Goal: Navigation & Orientation: Find specific page/section

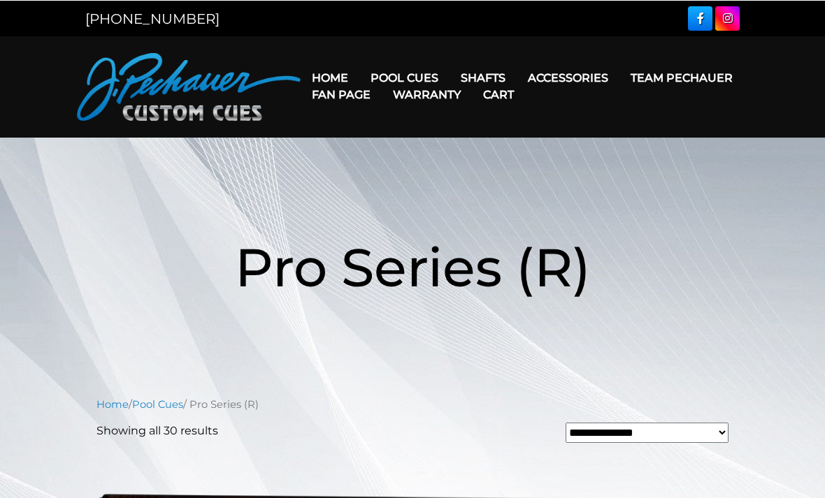
click at [382, 79] on link "Fan Page" at bounding box center [341, 94] width 81 height 36
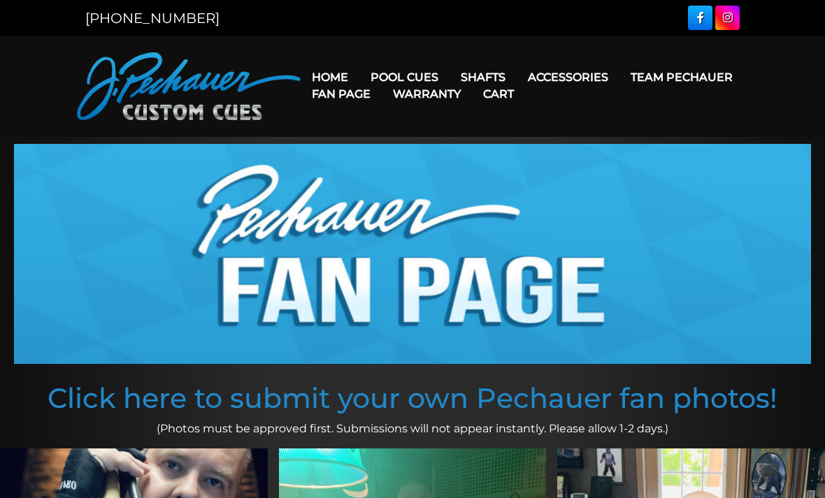
click at [382, 76] on link "Fan Page" at bounding box center [341, 94] width 81 height 36
click at [484, 127] on link "Maple Shafts" at bounding box center [571, 117] width 241 height 20
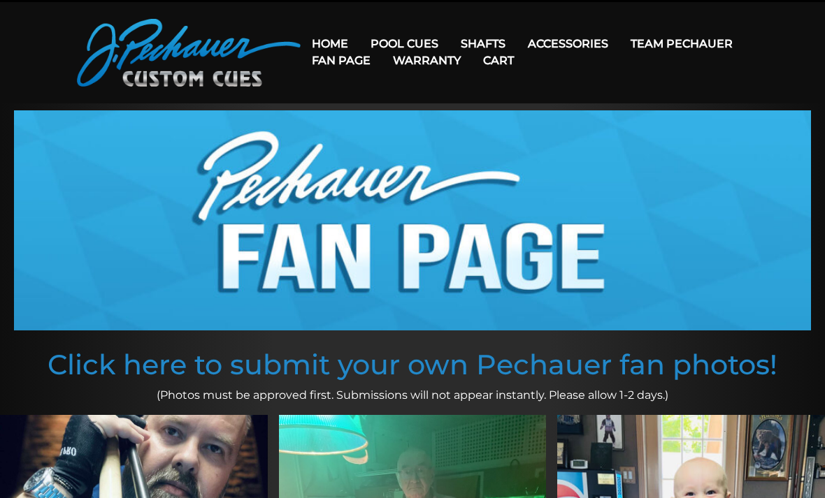
scroll to position [31, 0]
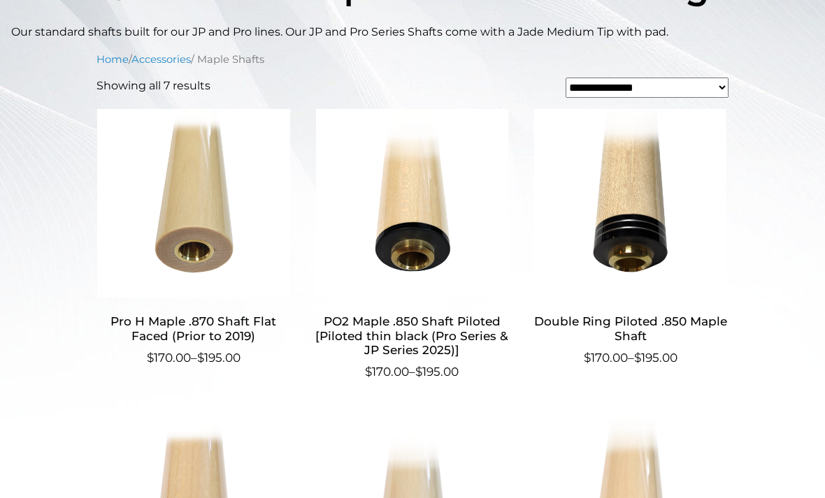
scroll to position [378, 0]
